Goal: Task Accomplishment & Management: Complete application form

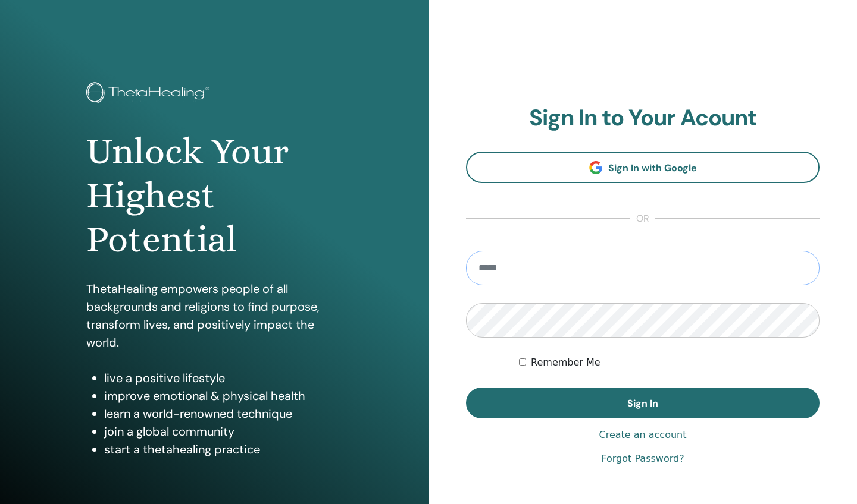
type input "**********"
click at [642, 403] on button "Sign In" at bounding box center [642, 403] width 353 height 31
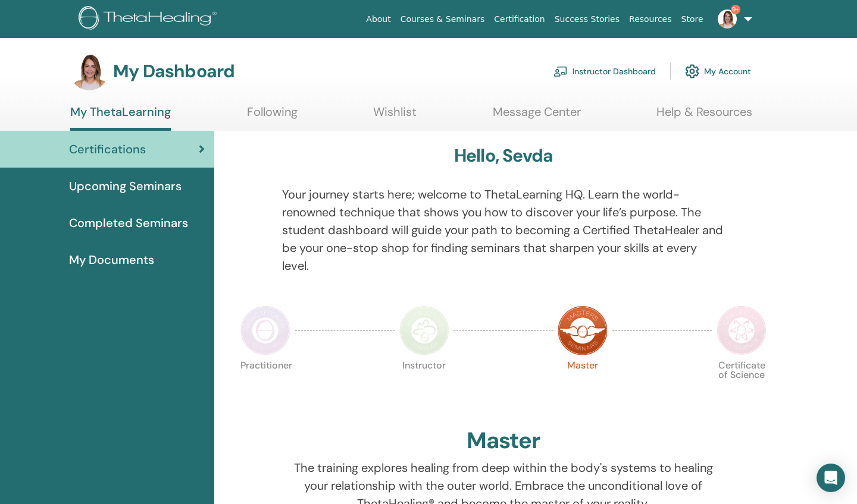
click at [592, 70] on link "Instructor Dashboard" at bounding box center [604, 71] width 102 height 26
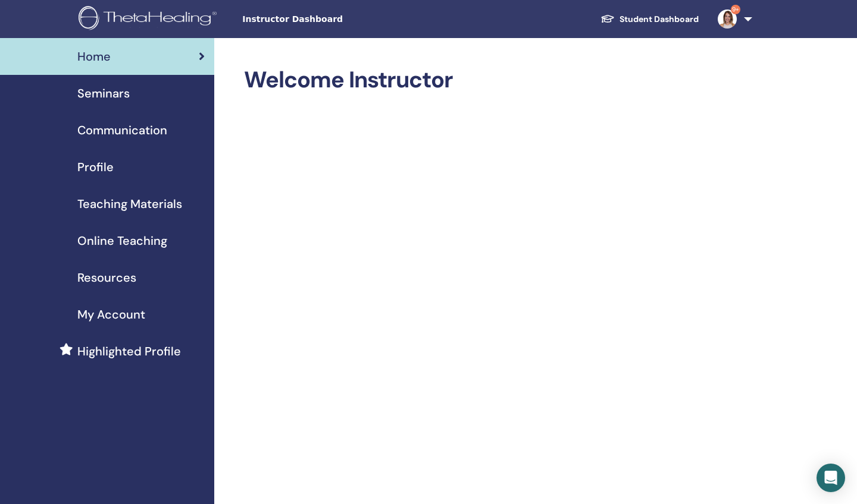
click at [103, 93] on span "Seminars" at bounding box center [103, 93] width 52 height 18
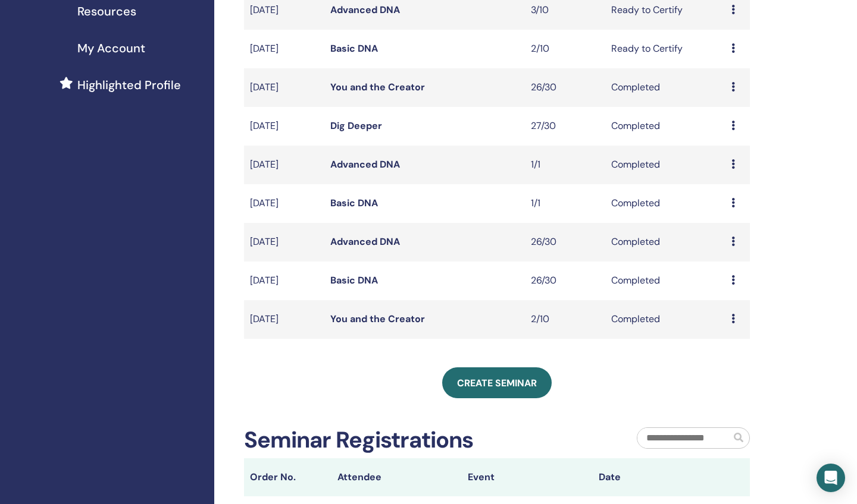
scroll to position [276, 0]
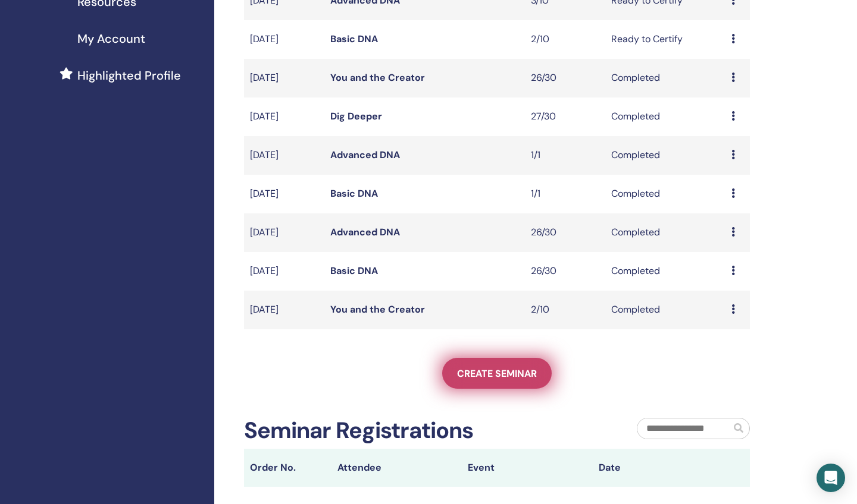
click at [494, 372] on span "Create seminar" at bounding box center [497, 374] width 80 height 12
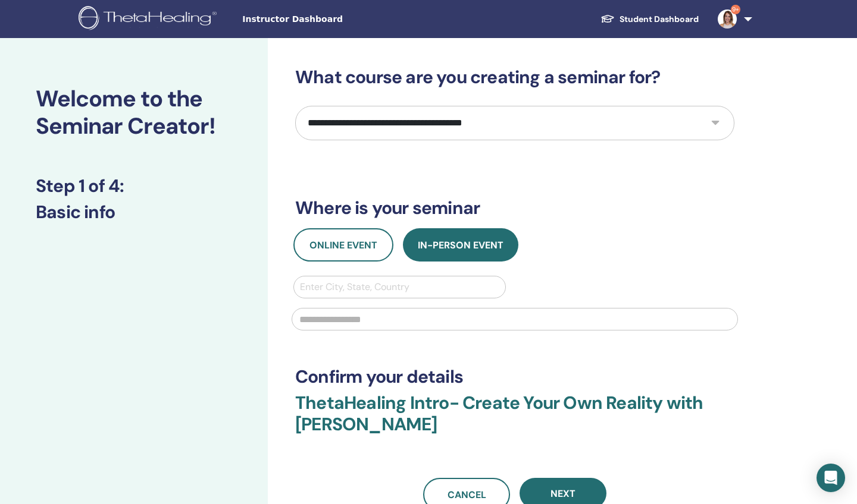
select select "*"
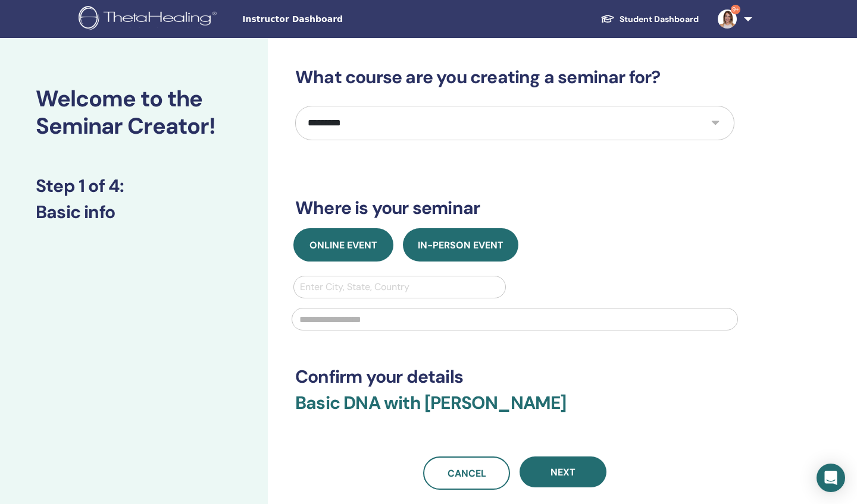
click at [340, 242] on span "Online Event" at bounding box center [343, 245] width 68 height 12
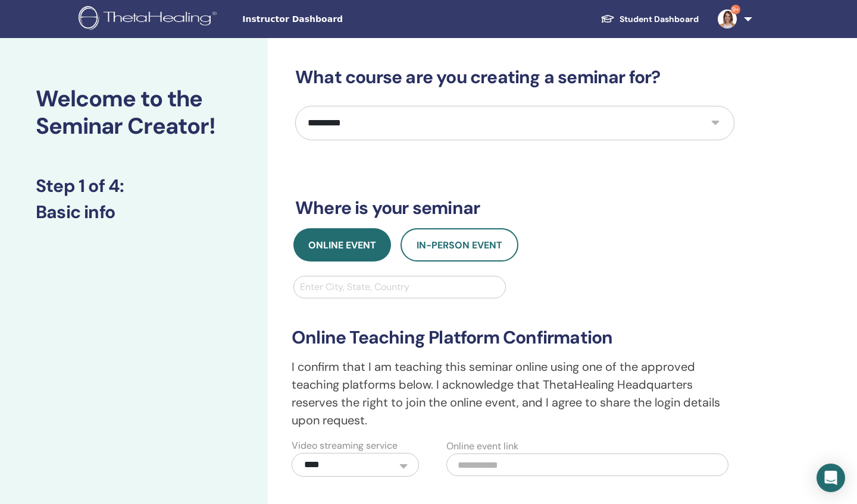
click at [325, 289] on div "Enter City, State, Country" at bounding box center [399, 287] width 199 height 14
type input "****"
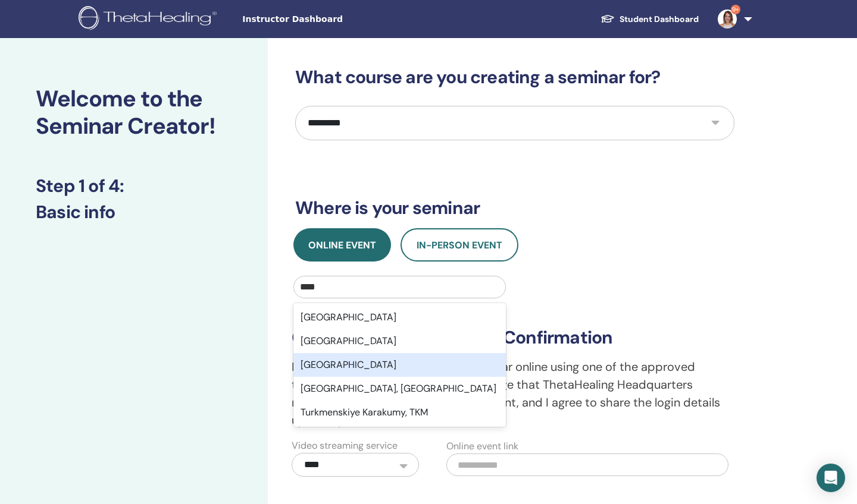
click at [322, 366] on div "Turkey" at bounding box center [399, 365] width 212 height 24
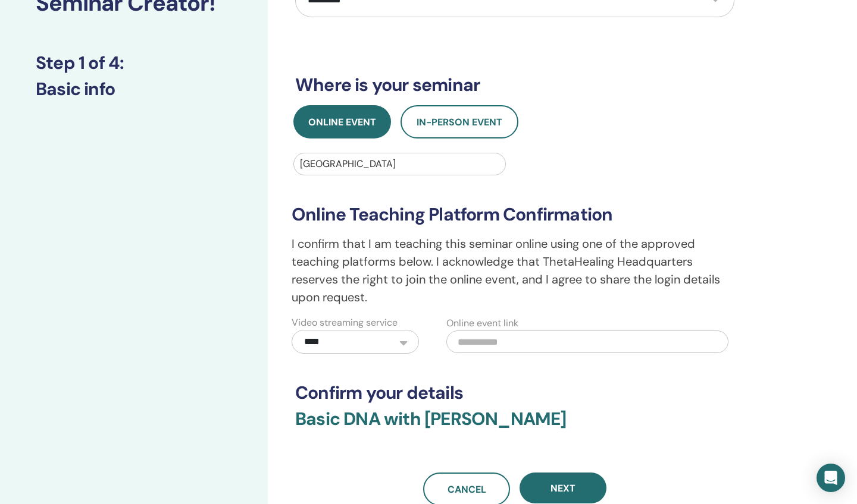
scroll to position [125, 0]
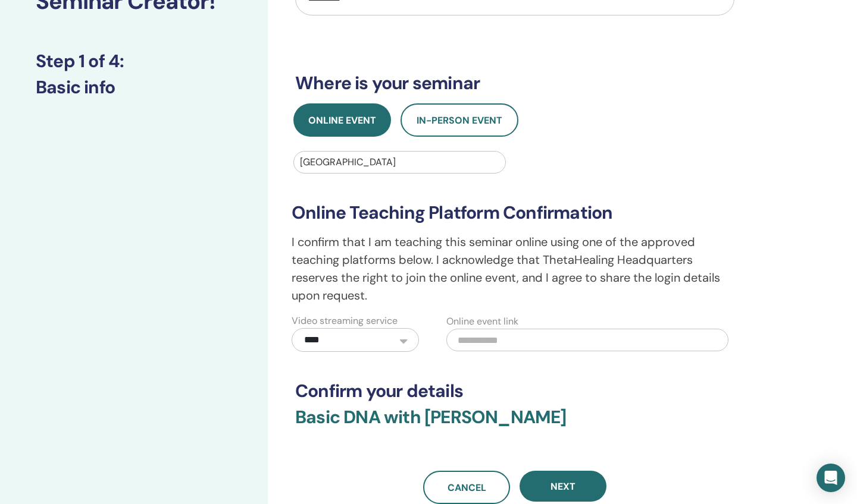
click at [466, 338] on input "text" at bounding box center [587, 340] width 282 height 23
paste input "**********"
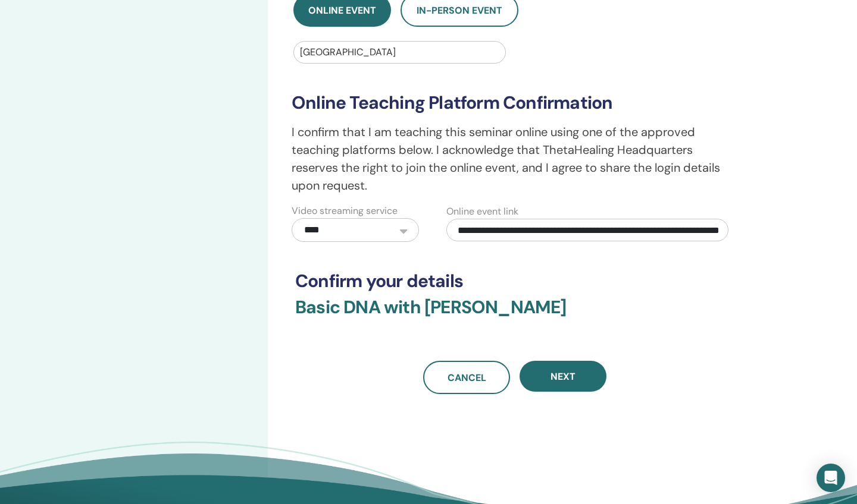
scroll to position [269, 0]
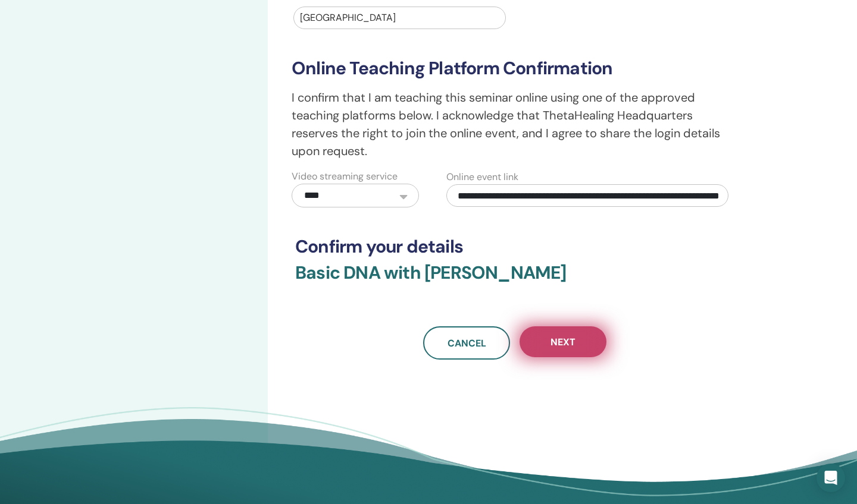
type input "**********"
click at [569, 341] on span "Next" at bounding box center [562, 342] width 25 height 12
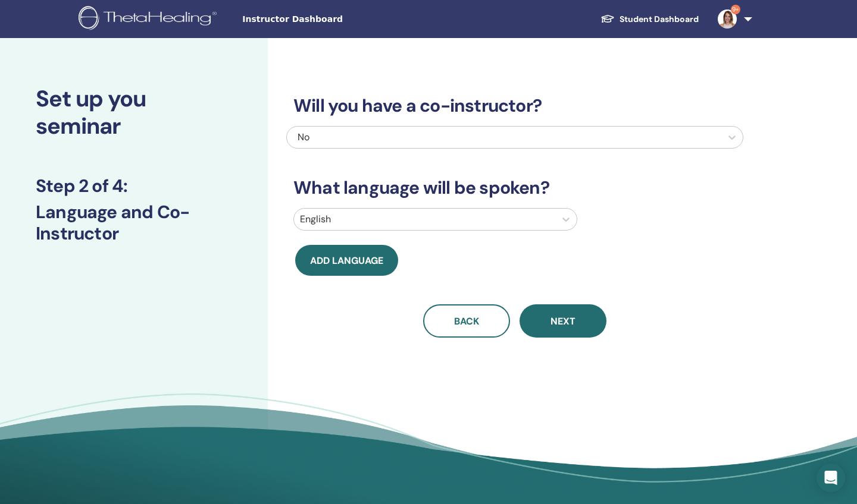
scroll to position [0, 0]
click at [566, 220] on icon at bounding box center [565, 220] width 7 height 4
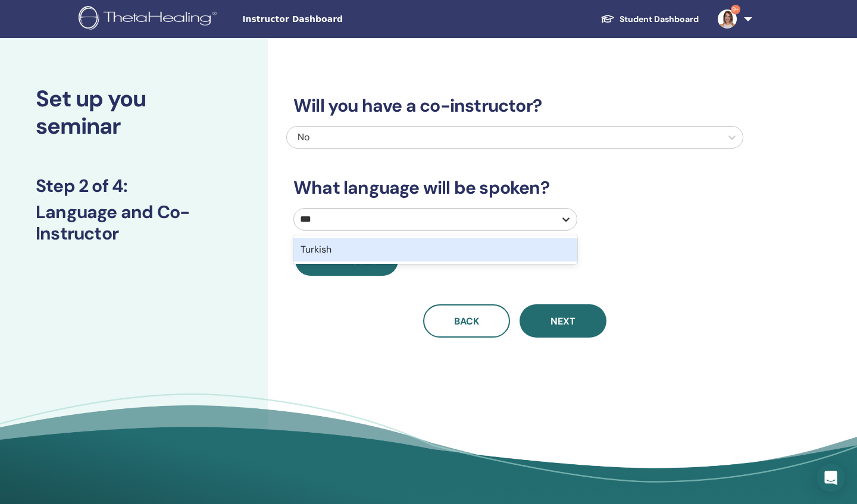
type input "****"
click at [345, 250] on div "Turkish" at bounding box center [435, 250] width 284 height 24
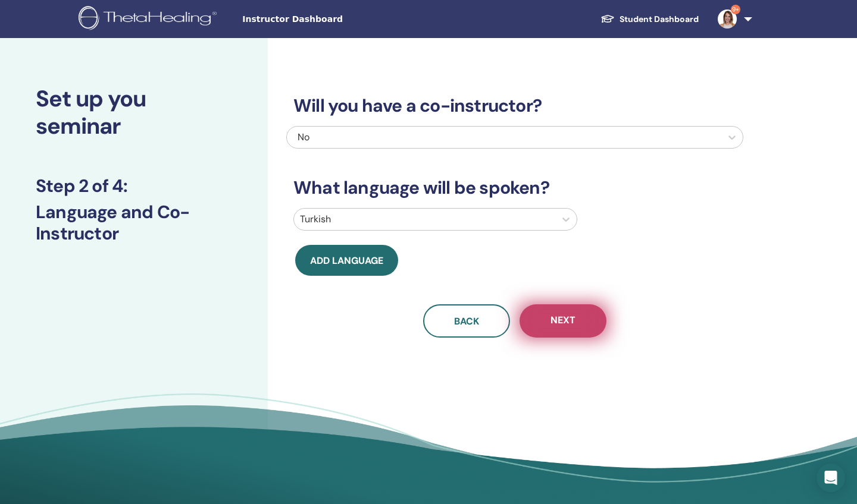
click at [563, 319] on span "Next" at bounding box center [562, 321] width 25 height 15
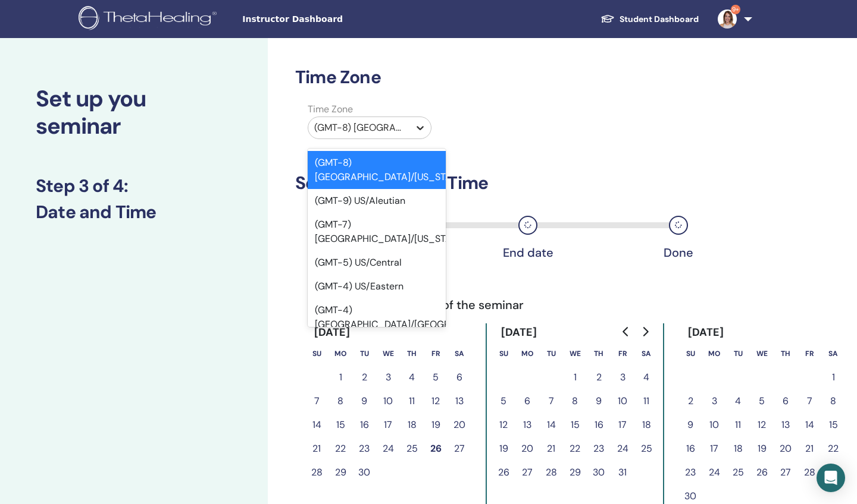
click at [419, 128] on icon at bounding box center [419, 128] width 7 height 4
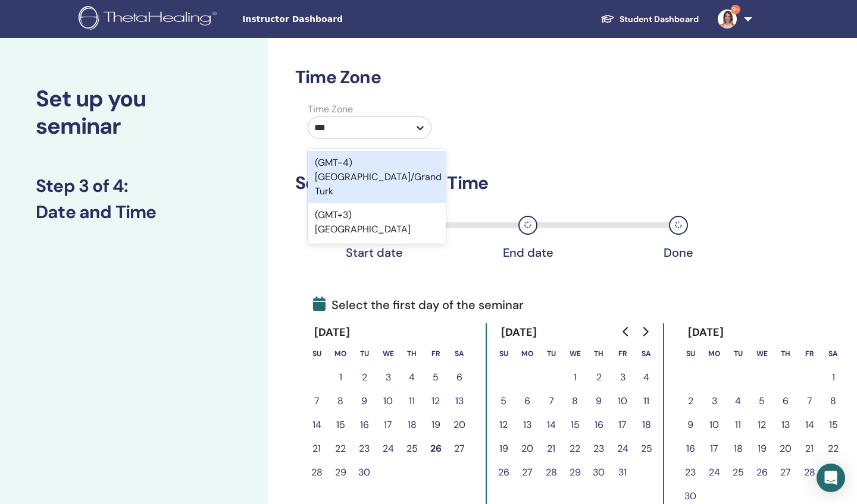
type input "****"
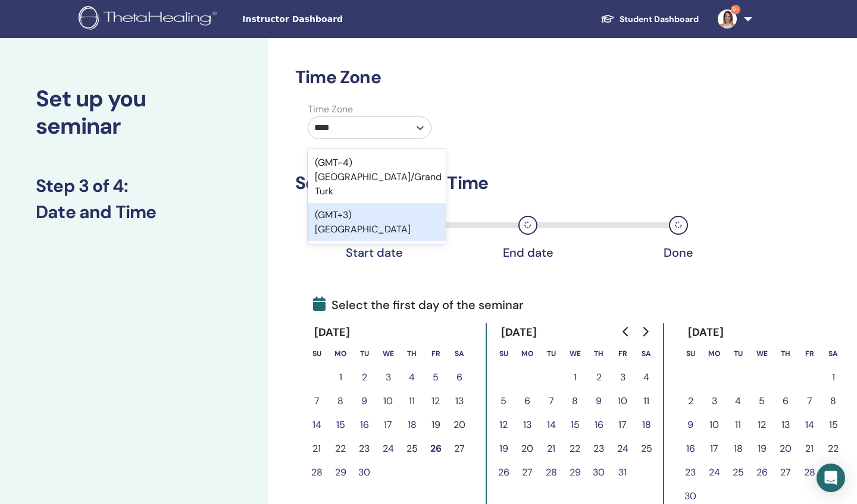
click at [366, 203] on div "(GMT+3) Turkey" at bounding box center [377, 222] width 138 height 38
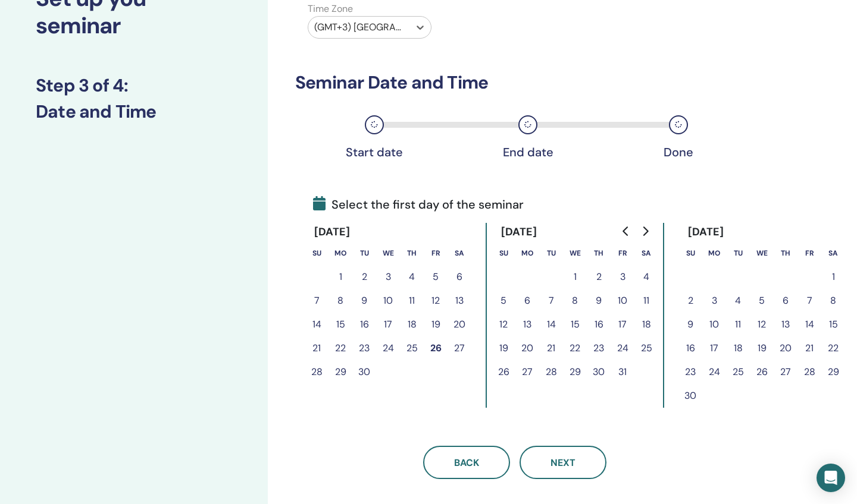
scroll to position [99, 0]
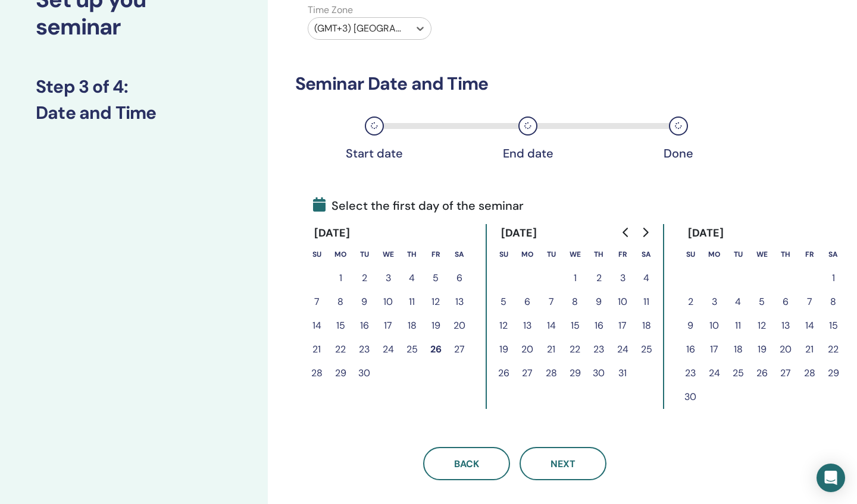
click at [761, 302] on button "5" at bounding box center [761, 302] width 24 height 24
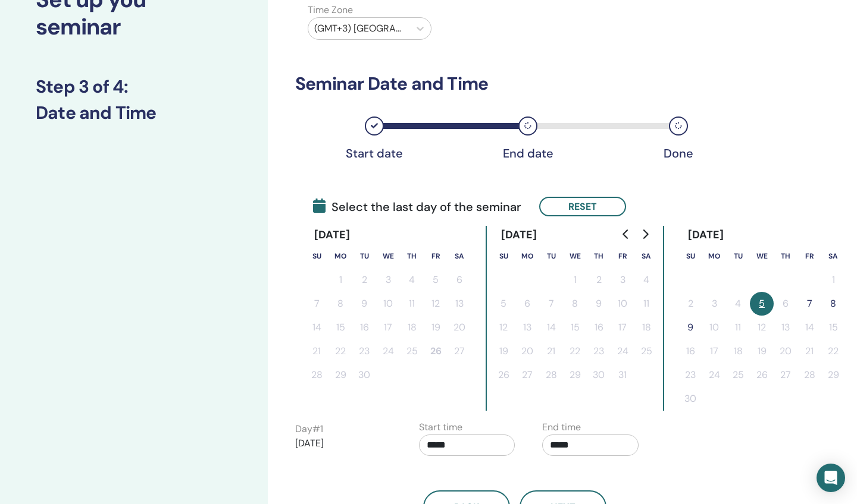
click at [807, 304] on button "7" at bounding box center [809, 304] width 24 height 24
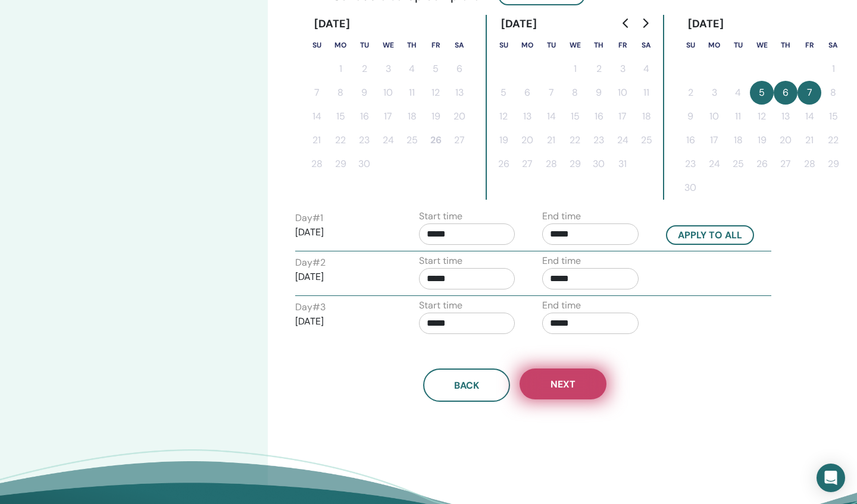
click at [558, 385] on span "Next" at bounding box center [562, 384] width 25 height 12
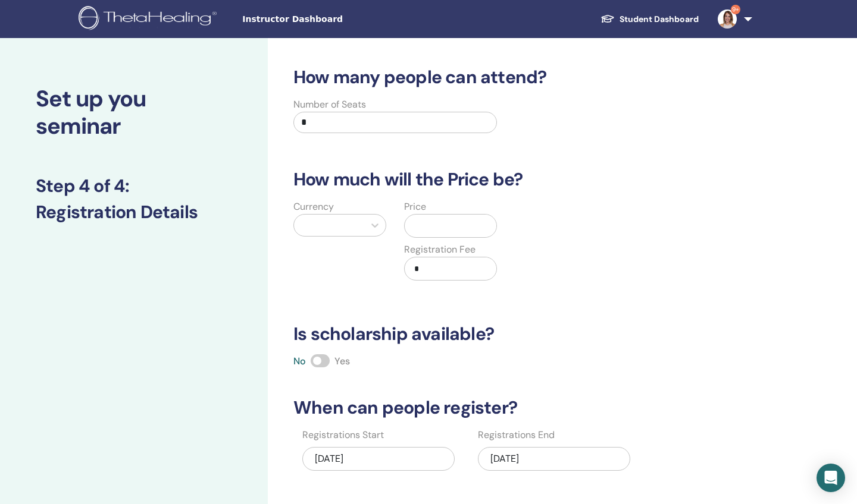
scroll to position [0, 0]
click at [313, 123] on input "*" at bounding box center [394, 122] width 203 height 21
type input "**"
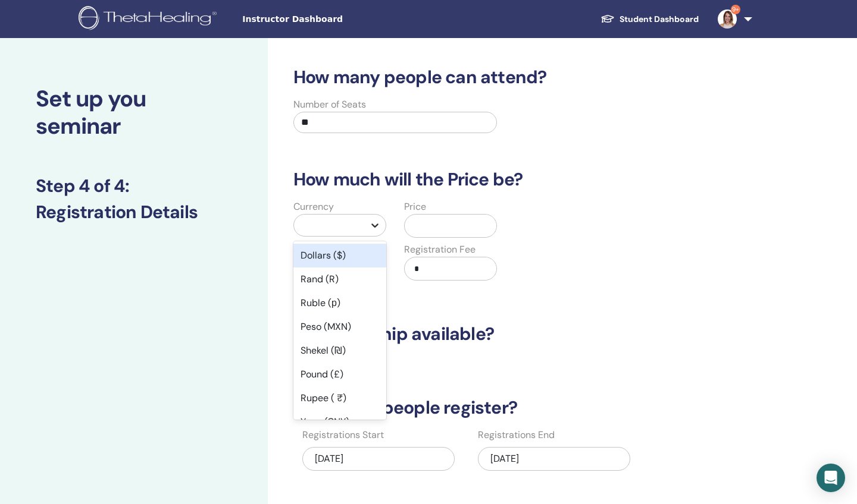
click at [375, 226] on icon at bounding box center [375, 225] width 12 height 12
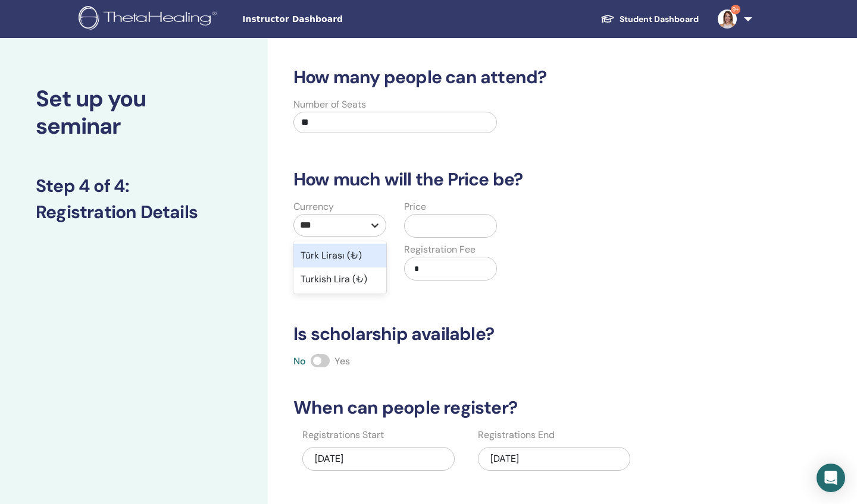
type input "****"
click at [324, 253] on div "Türk Lirası (₺)" at bounding box center [339, 256] width 93 height 24
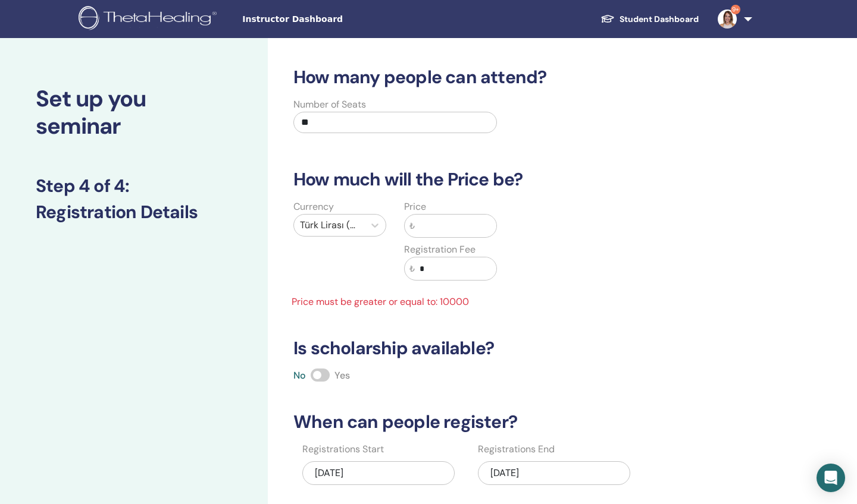
click at [442, 228] on input "text" at bounding box center [455, 226] width 81 height 23
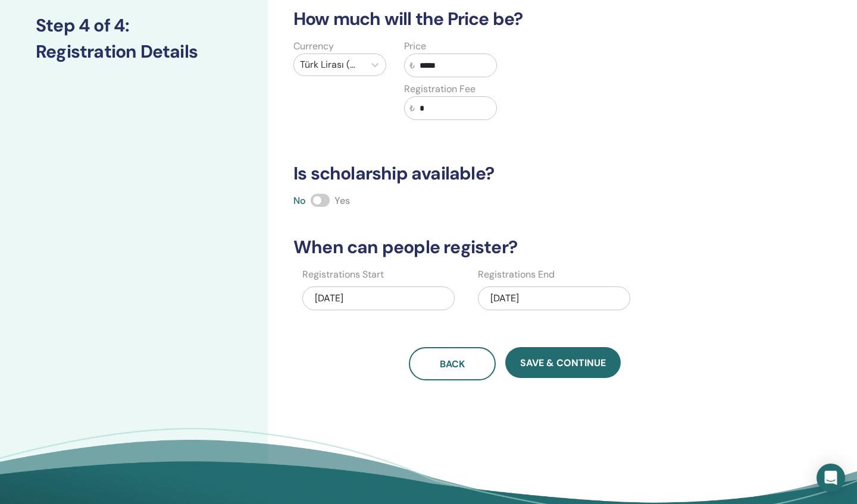
scroll to position [168, 0]
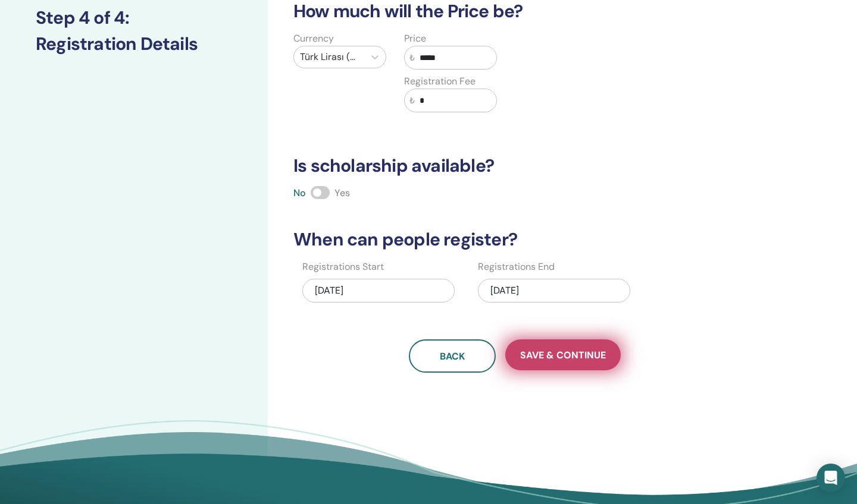
type input "*****"
click at [557, 352] on span "Save & Continue" at bounding box center [563, 355] width 86 height 12
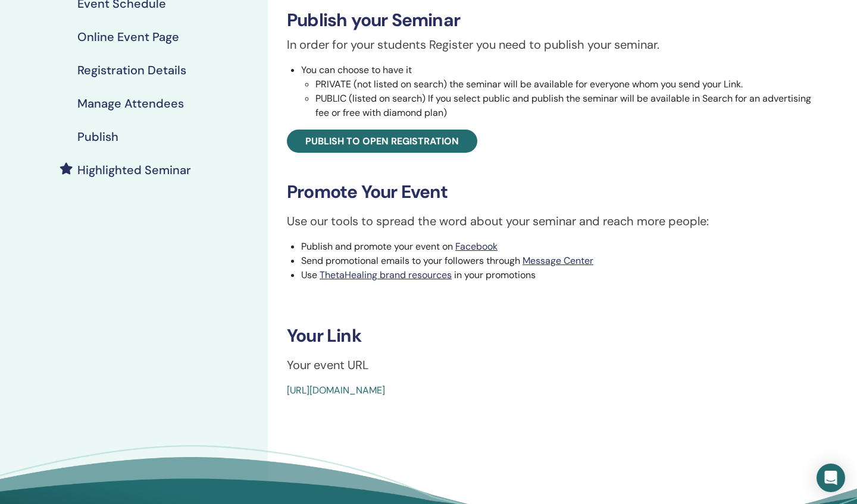
scroll to position [189, 0]
drag, startPoint x: 284, startPoint y: 395, endPoint x: 567, endPoint y: 440, distance: 286.7
click at [567, 441] on div "Basic DNA Event Type Online Event Status Not Published Registrations 0/30 Publi…" at bounding box center [553, 207] width 571 height 714
copy link "[URL][DOMAIN_NAME]"
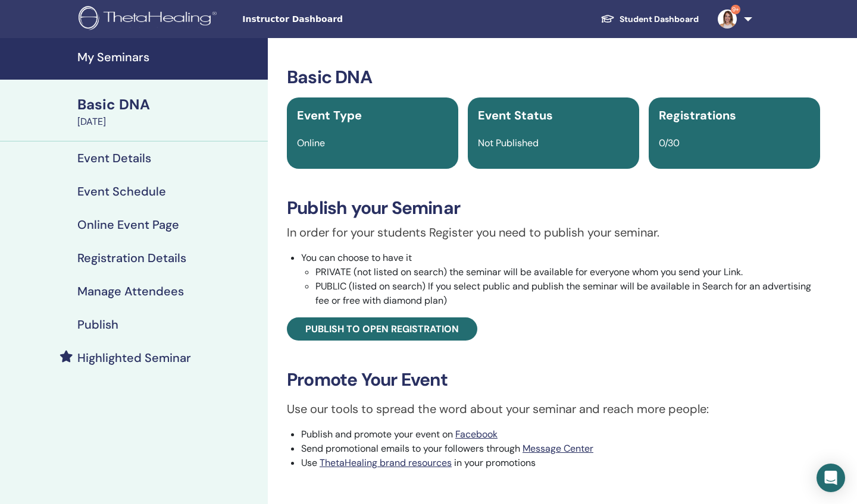
scroll to position [0, 0]
click at [110, 325] on h4 "Publish" at bounding box center [97, 325] width 41 height 14
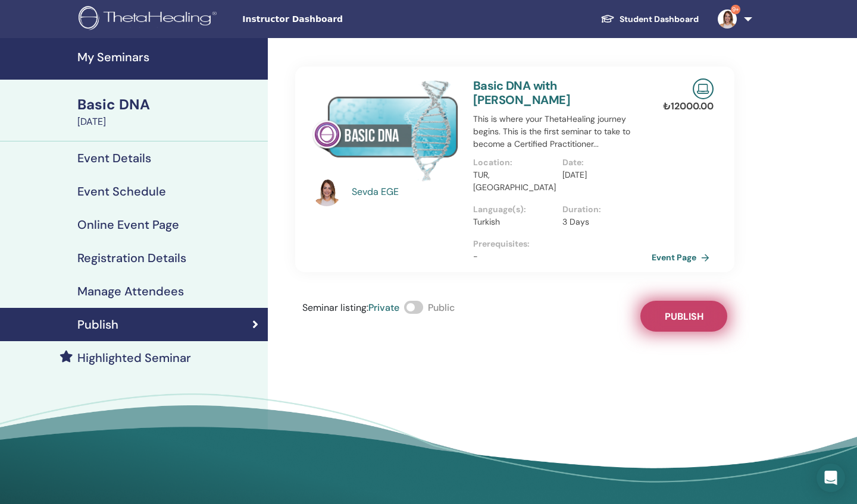
click at [680, 310] on span "Publish" at bounding box center [683, 316] width 39 height 12
click at [667, 249] on link "Event Page" at bounding box center [684, 258] width 62 height 18
